Goal: Use online tool/utility: Utilize a website feature to perform a specific function

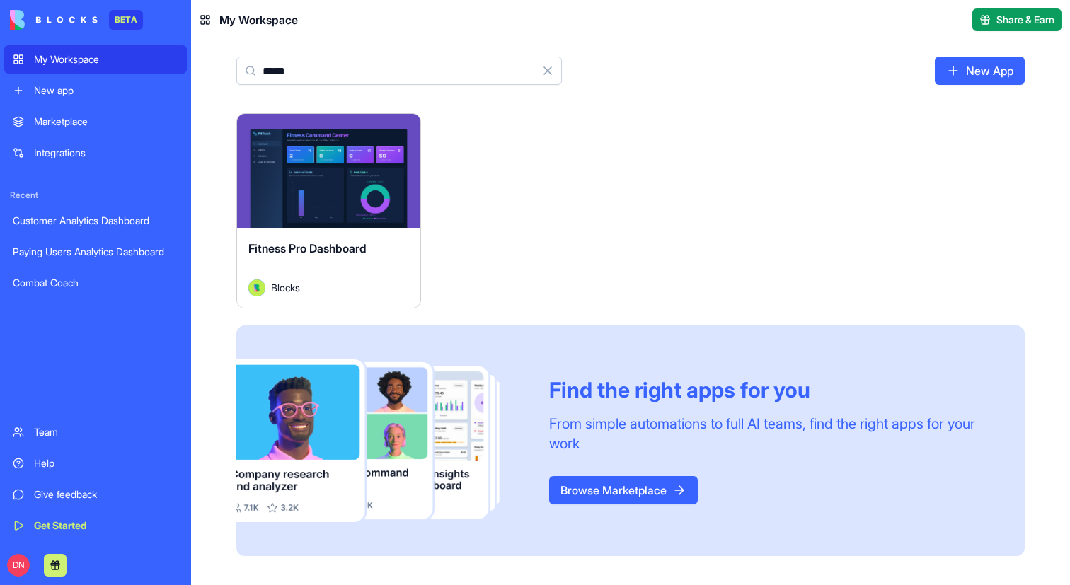
type input "*****"
click at [321, 212] on div "Launch" at bounding box center [328, 171] width 183 height 115
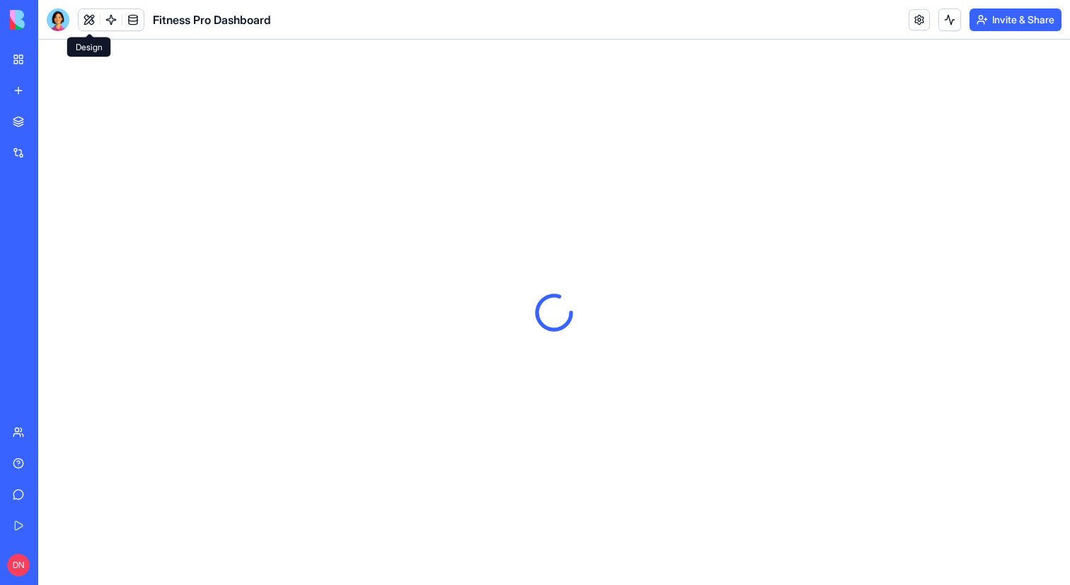
click at [89, 19] on button at bounding box center [89, 19] width 21 height 21
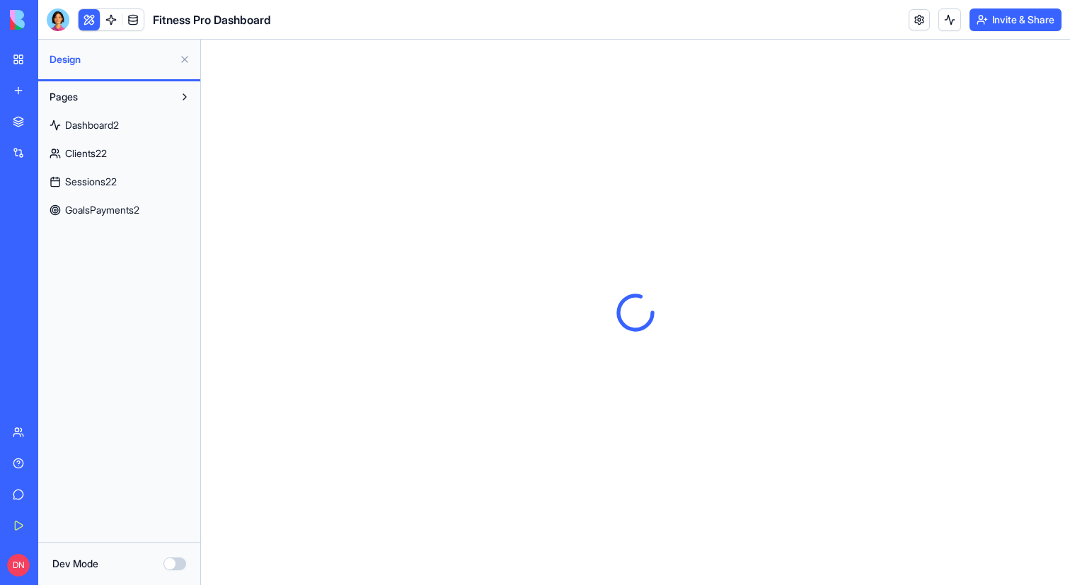
click at [89, 19] on button at bounding box center [89, 19] width 21 height 21
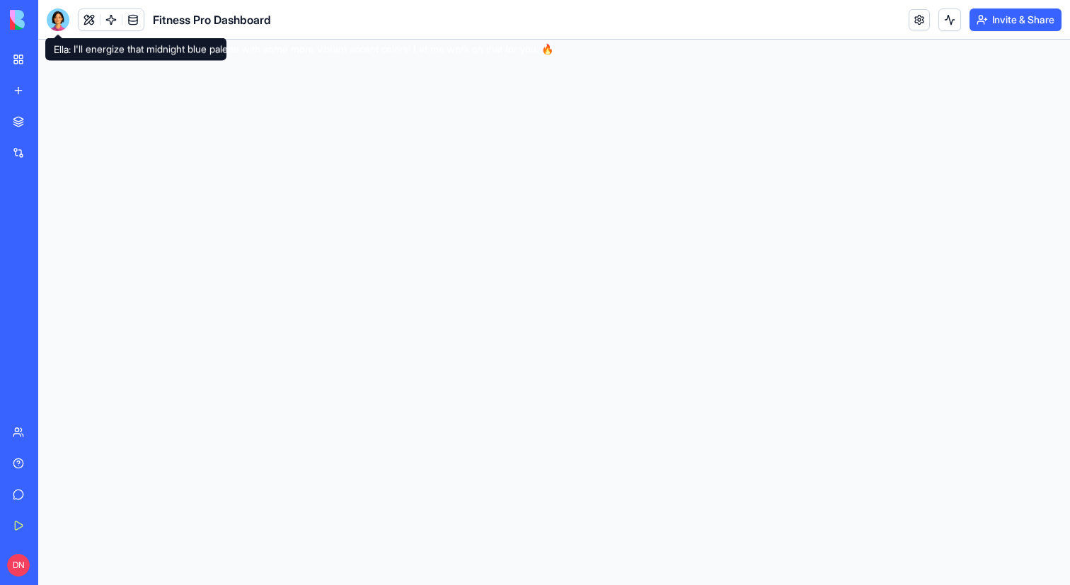
click at [54, 14] on div at bounding box center [58, 19] width 23 height 23
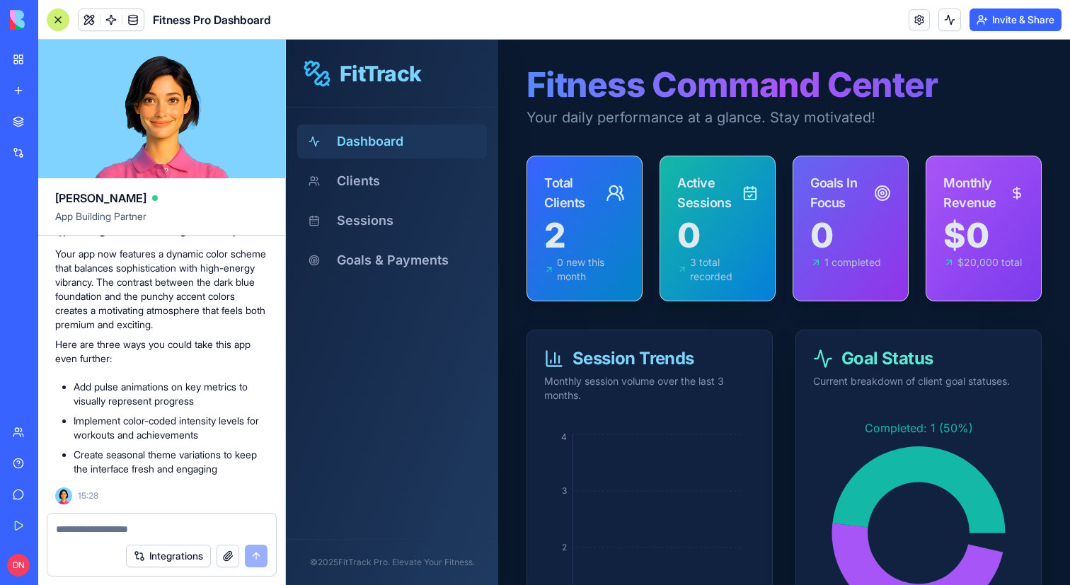
scroll to position [9492, 0]
click at [52, 63] on div "My Workspace" at bounding box center [43, 59] width 18 height 14
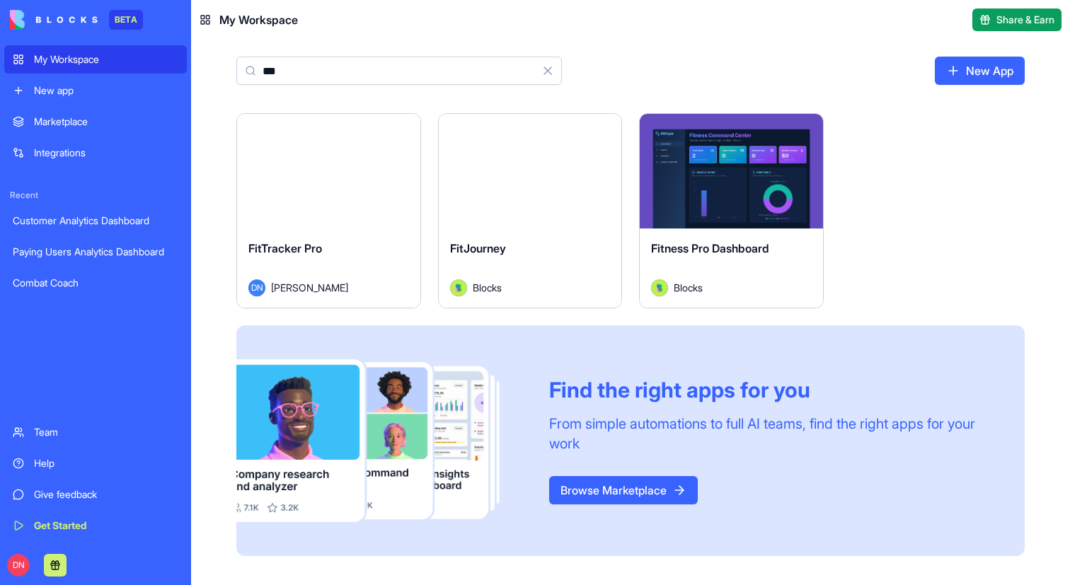
type input "***"
click at [345, 178] on button "Launch" at bounding box center [328, 171] width 106 height 28
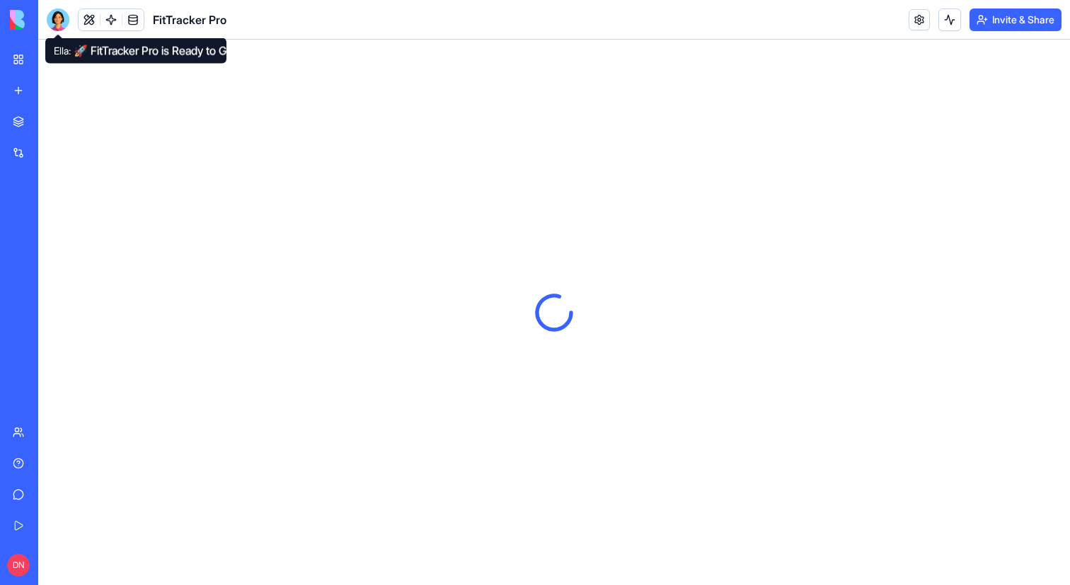
click at [67, 18] on div at bounding box center [58, 19] width 23 height 23
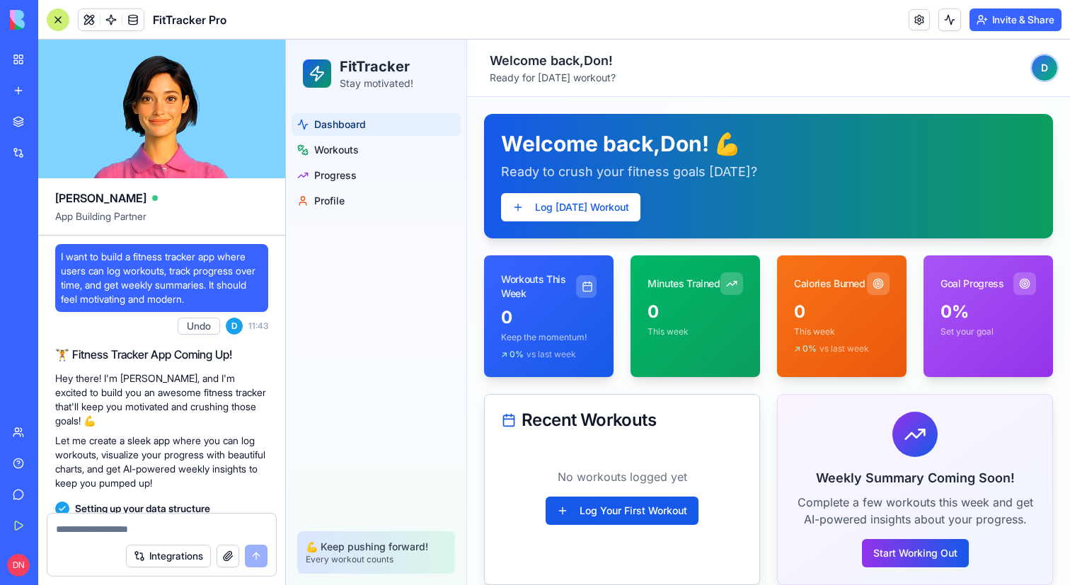
click at [63, 25] on div at bounding box center [58, 19] width 23 height 23
